Goal: Information Seeking & Learning: Learn about a topic

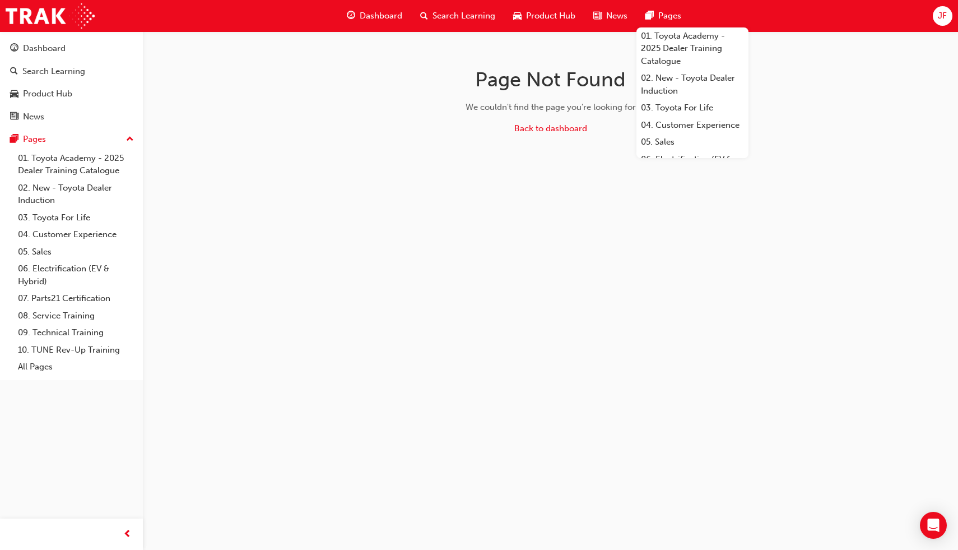
click at [370, 22] on div "Dashboard" at bounding box center [374, 15] width 73 height 23
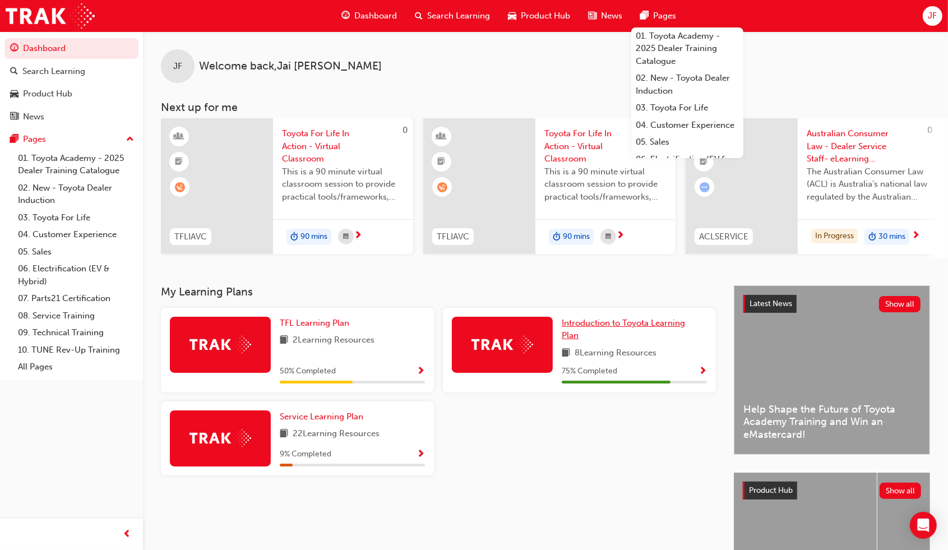
click at [614, 330] on span "Introduction to Toyota Learning Plan" at bounding box center [623, 329] width 123 height 23
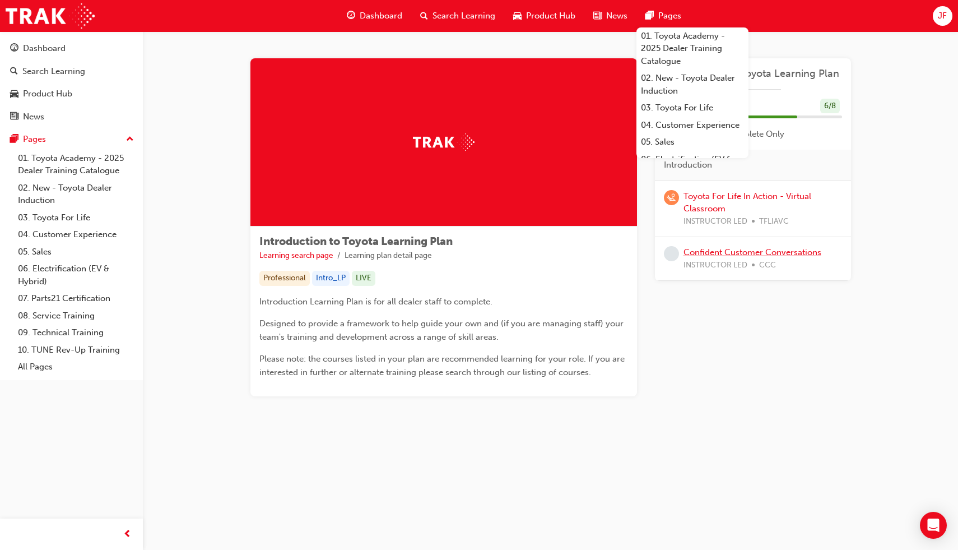
click at [720, 251] on link "Confident Customer Conversations" at bounding box center [753, 252] width 138 height 10
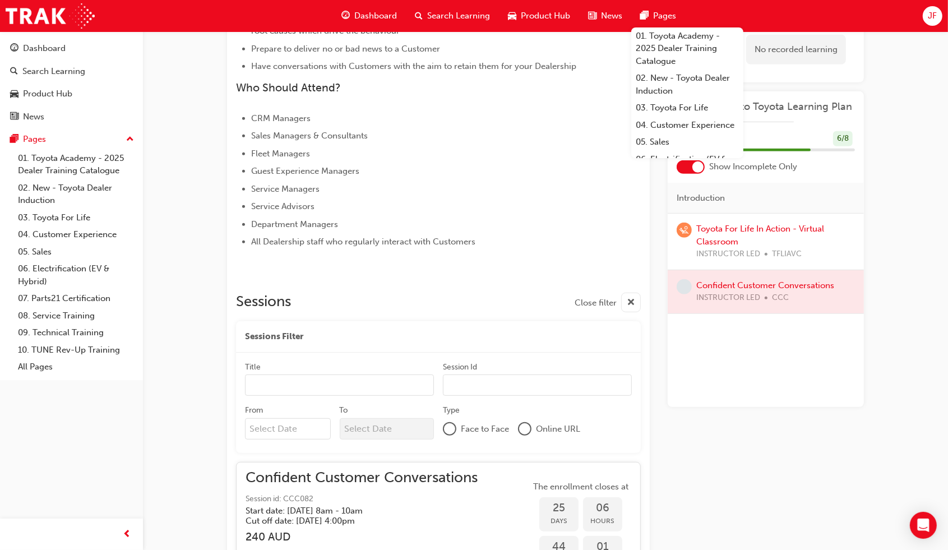
scroll to position [447, 0]
click at [383, 10] on span "Dashboard" at bounding box center [375, 16] width 43 height 13
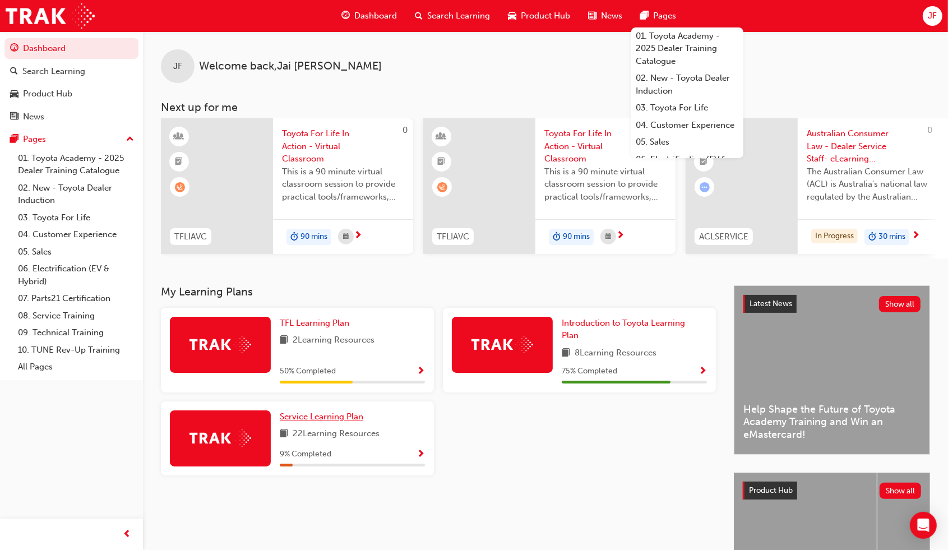
click at [335, 421] on span "Service Learning Plan" at bounding box center [322, 416] width 84 height 10
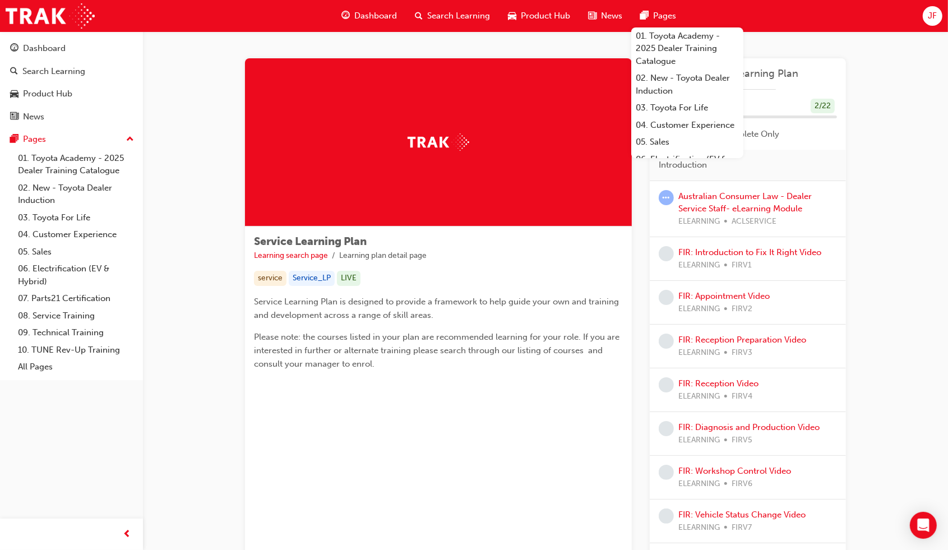
click at [76, 73] on div "Search Learning" at bounding box center [53, 71] width 63 height 13
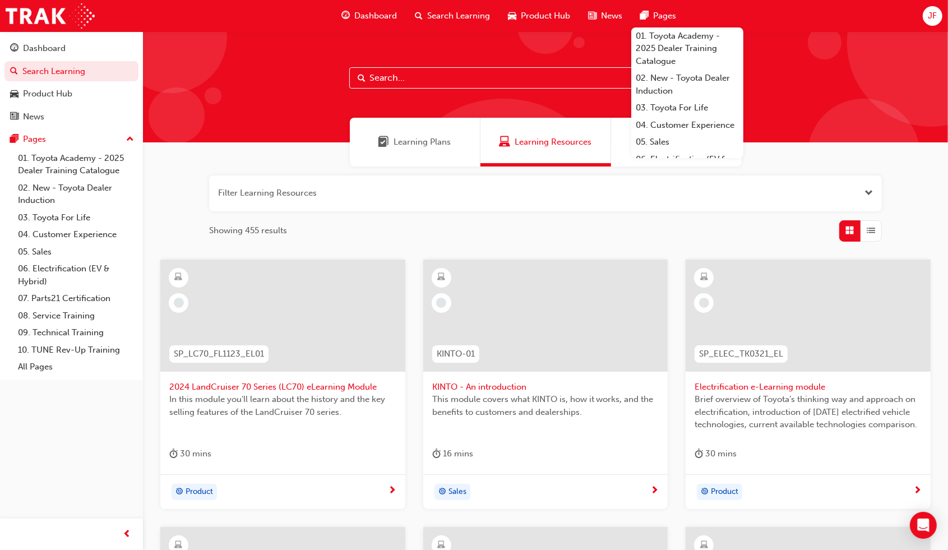
click at [377, 82] on input "text" at bounding box center [545, 77] width 392 height 21
type input "spk3001"
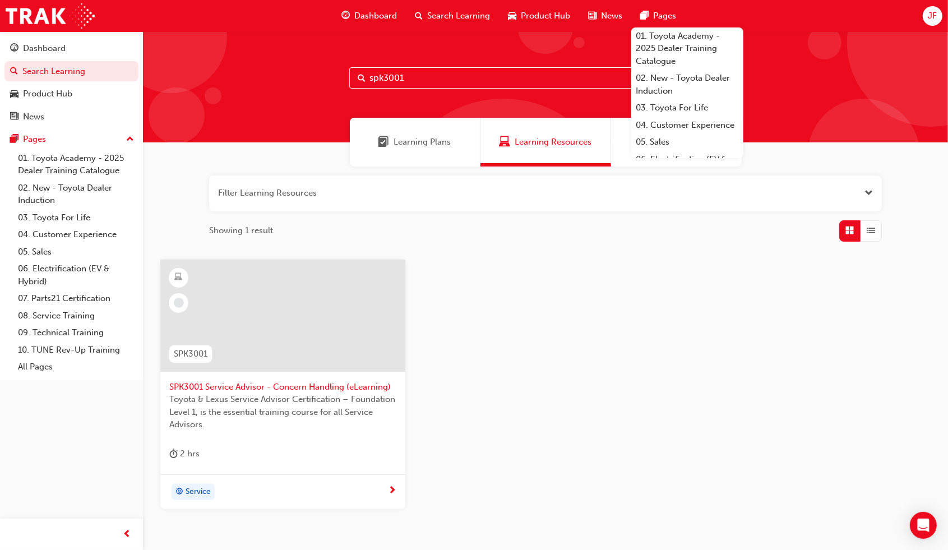
click at [201, 459] on div "2 hrs" at bounding box center [282, 456] width 227 height 18
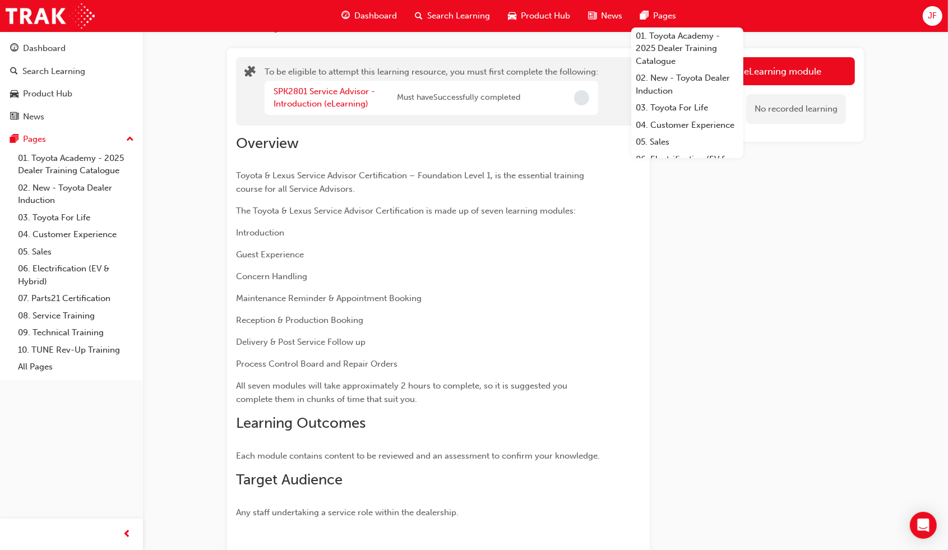
scroll to position [70, 0]
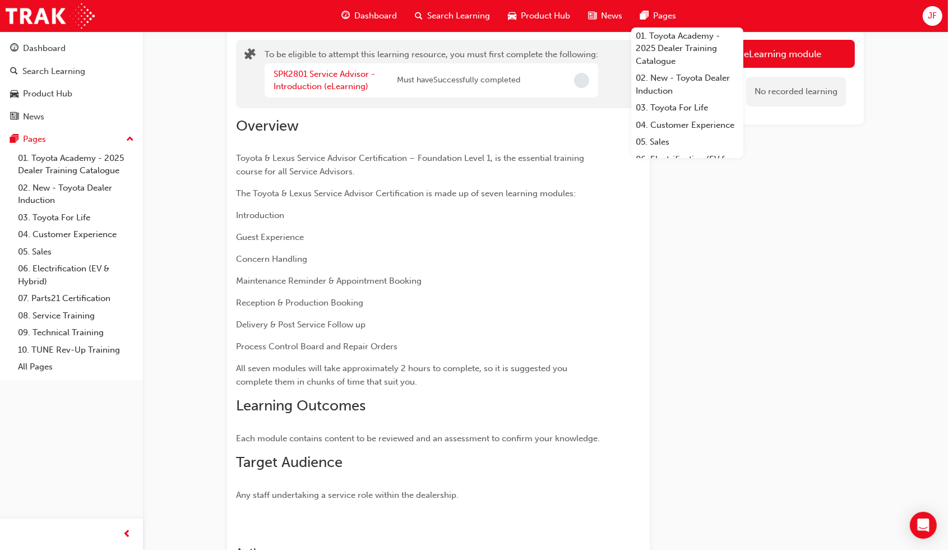
click at [799, 58] on button "Launch eLearning module" at bounding box center [765, 54] width 178 height 28
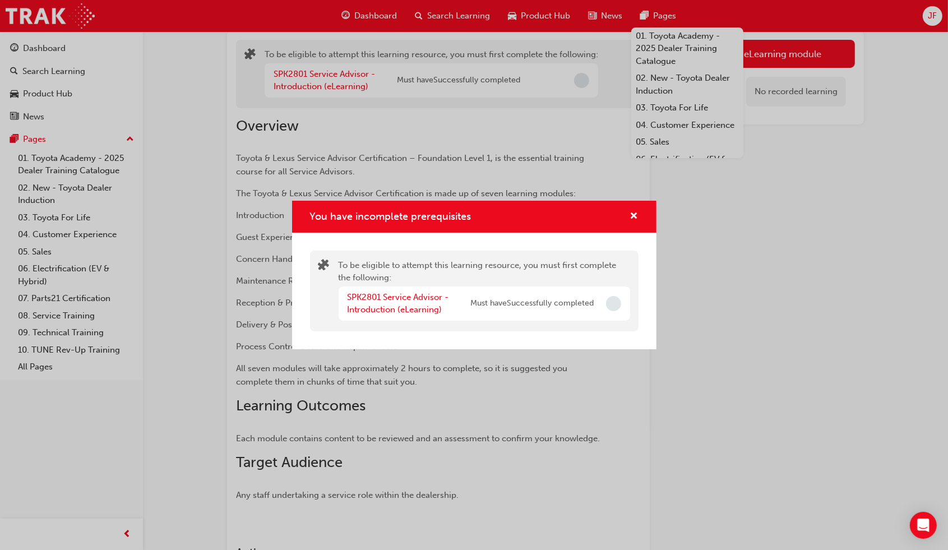
click at [614, 305] on span "Incomplete" at bounding box center [613, 303] width 15 height 15
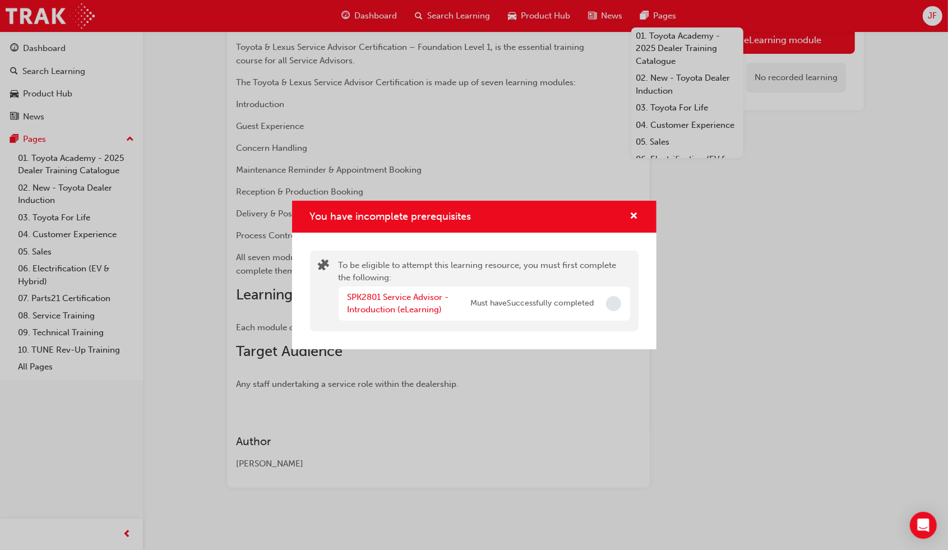
scroll to position [196, 0]
click at [384, 313] on link "SPK2801 Service Advisor - Introduction (eLearning)" at bounding box center [397, 303] width 101 height 23
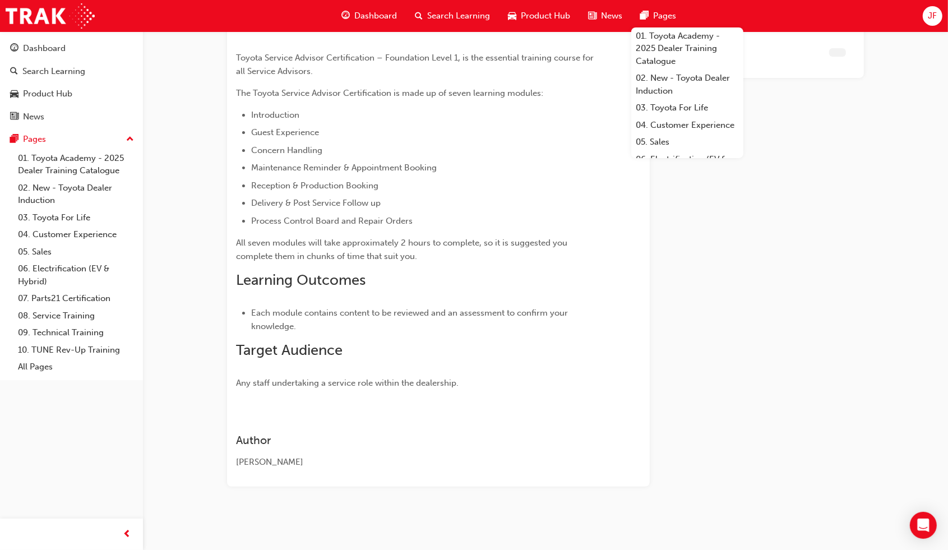
scroll to position [103, 0]
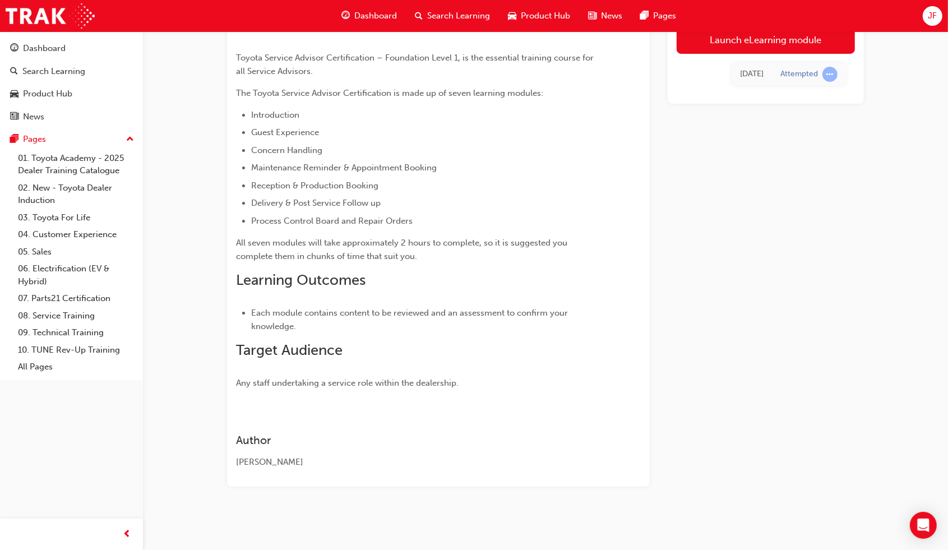
click at [701, 192] on div "Launch eLearning module [DATE] Attempted" at bounding box center [766, 242] width 196 height 488
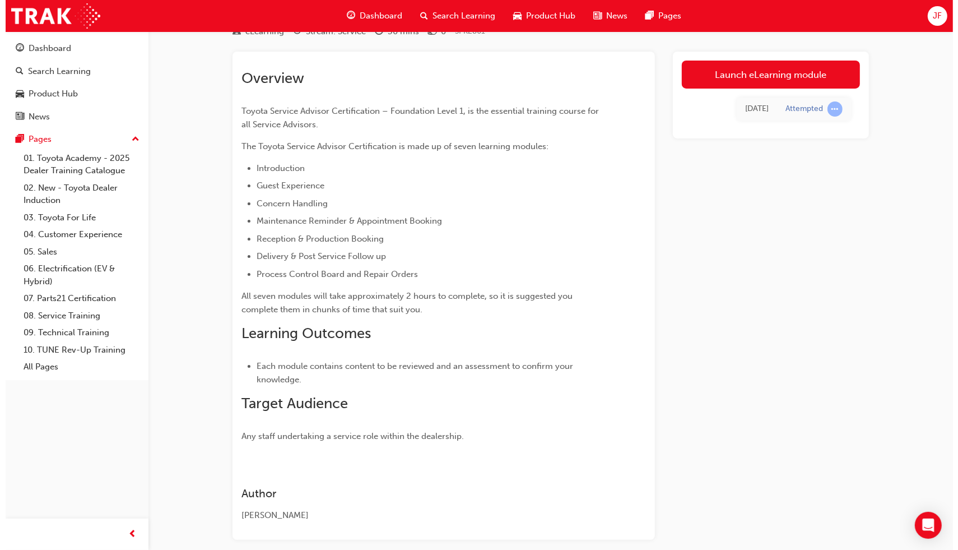
scroll to position [0, 0]
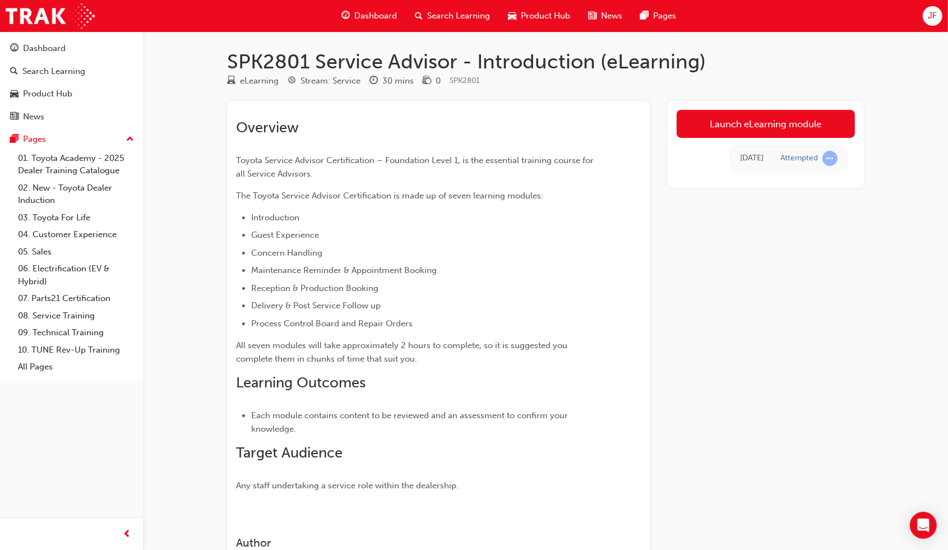
click at [752, 125] on link "Launch eLearning module" at bounding box center [765, 124] width 178 height 28
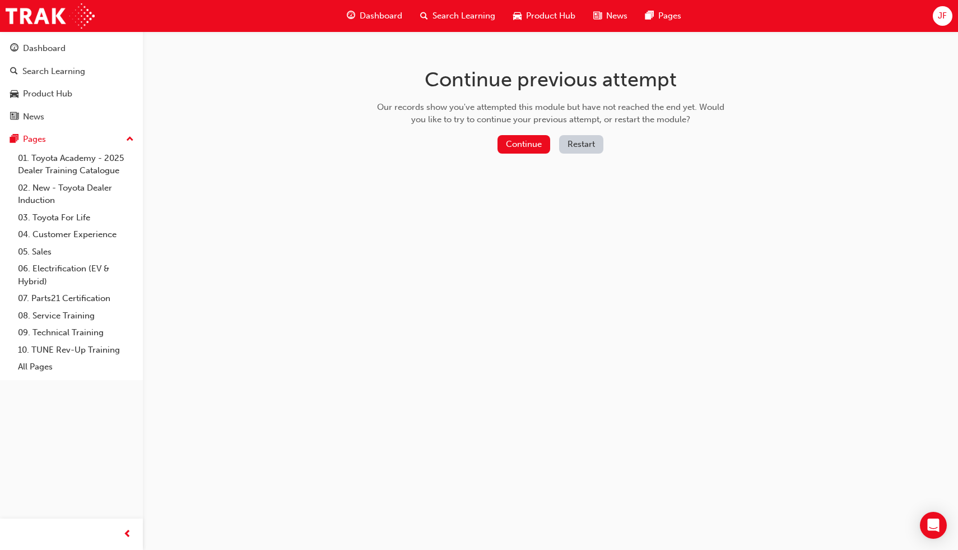
click at [519, 145] on button "Continue" at bounding box center [524, 144] width 53 height 18
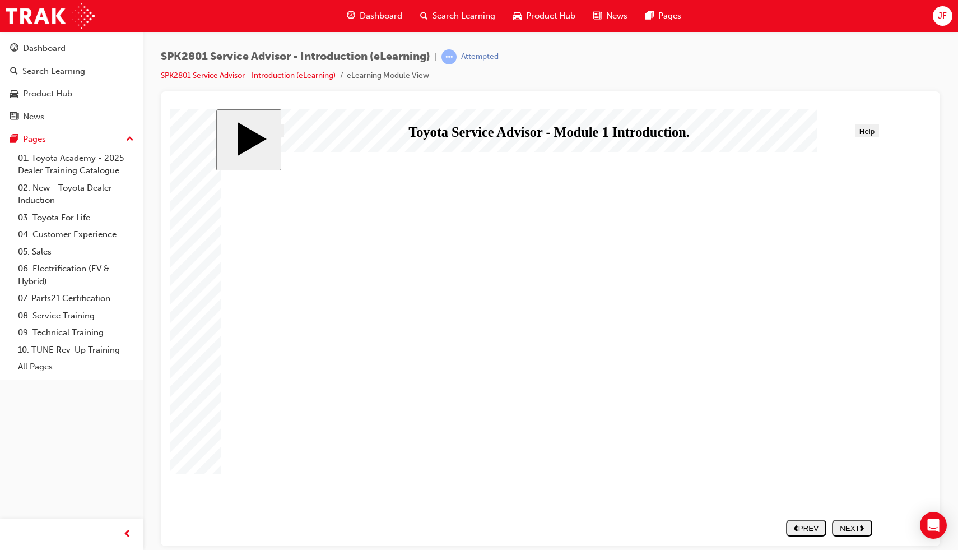
click at [844, 526] on div "NEXT" at bounding box center [852, 527] width 31 height 8
click at [844, 525] on div "NEXT" at bounding box center [852, 527] width 31 height 8
click at [844, 526] on nav "SUBMIT NEXT PREV" at bounding box center [827, 528] width 92 height 26
click at [844, 522] on button "NEXT" at bounding box center [852, 527] width 40 height 17
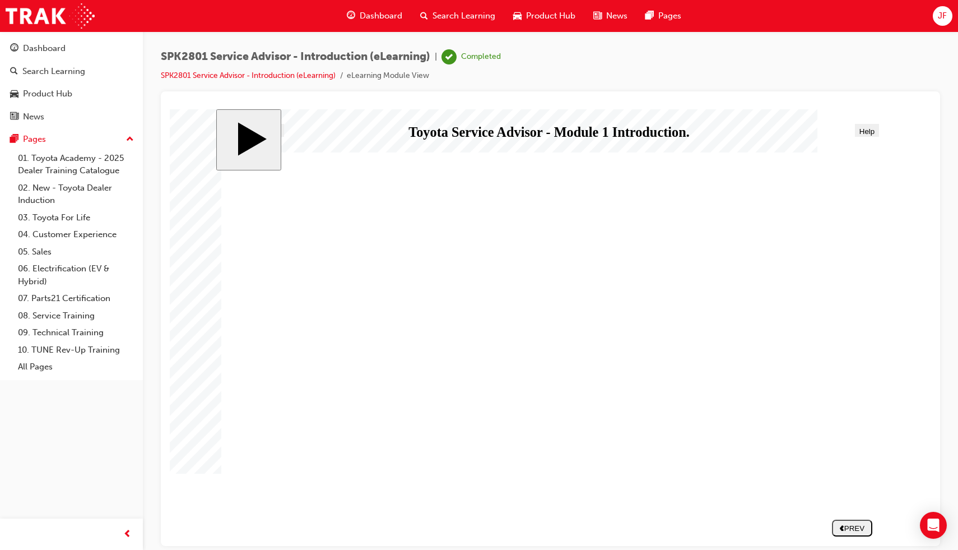
drag, startPoint x: 0, startPoint y: 286, endPoint x: 0, endPoint y: 274, distance: 12.9
